Goal: Find specific page/section: Find specific page/section

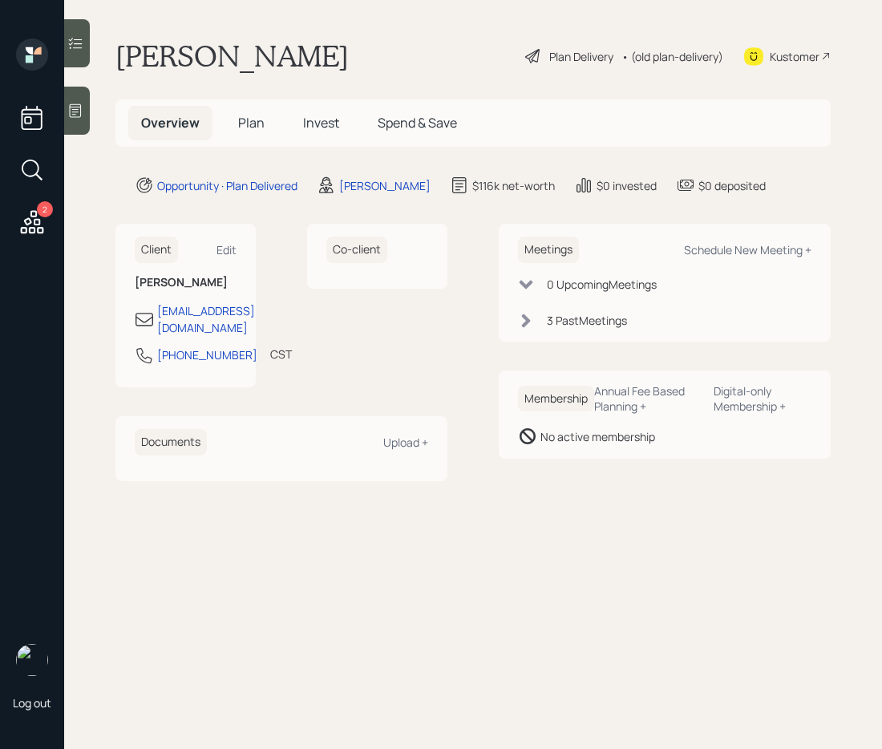
click at [245, 124] on span "Plan" at bounding box center [251, 123] width 26 height 18
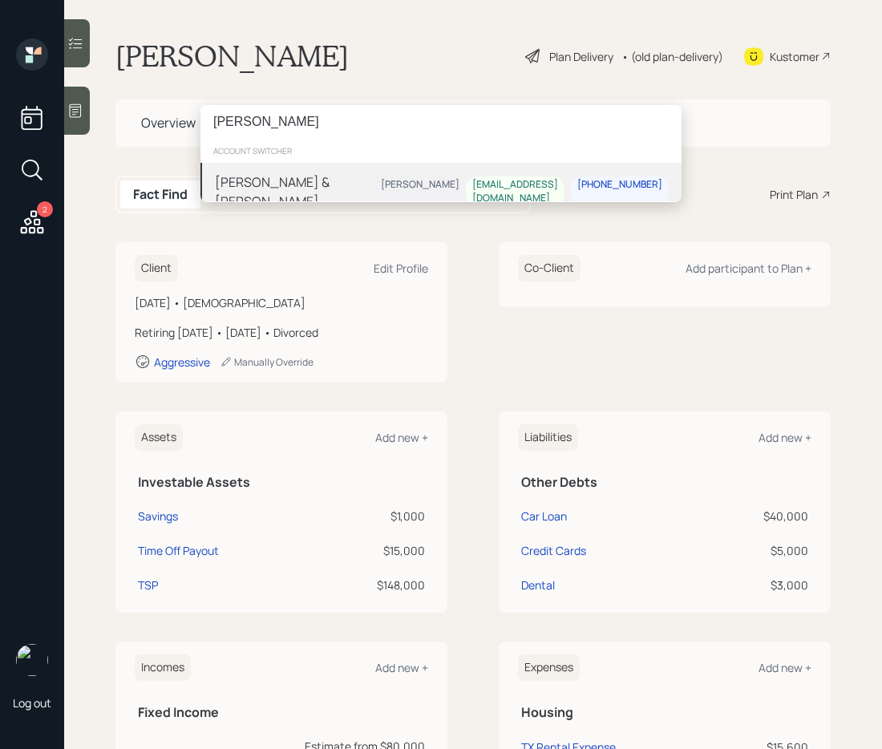
type input "[PERSON_NAME]"
